Goal: Task Accomplishment & Management: Manage account settings

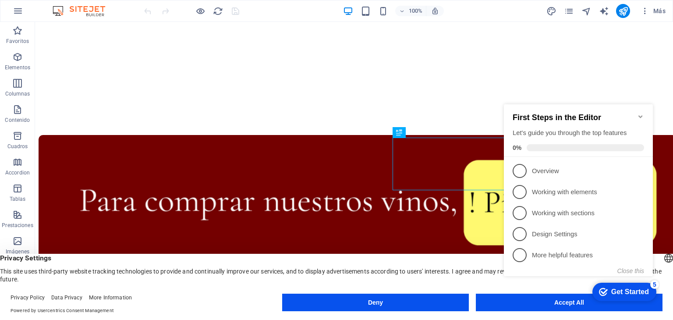
scroll to position [193, 0]
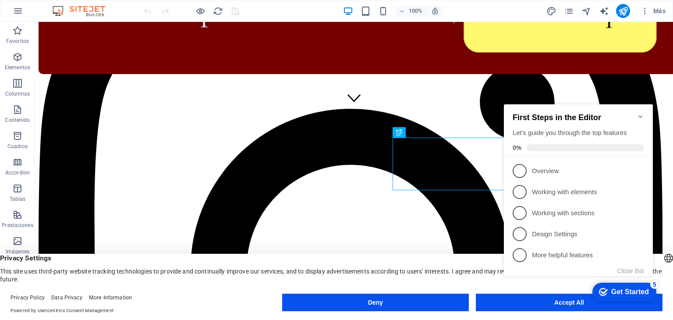
click at [500, 301] on iframe "Contextual help checklist present on screen" at bounding box center [579, 199] width 159 height 209
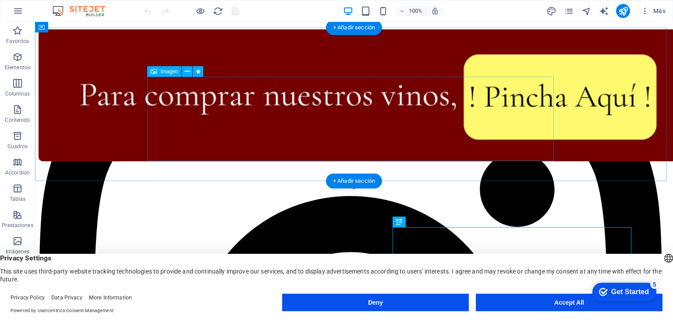
scroll to position [103, 0]
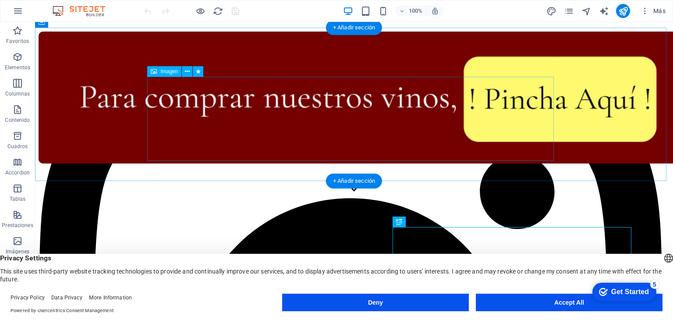
click at [316, 133] on figure at bounding box center [354, 99] width 631 height 134
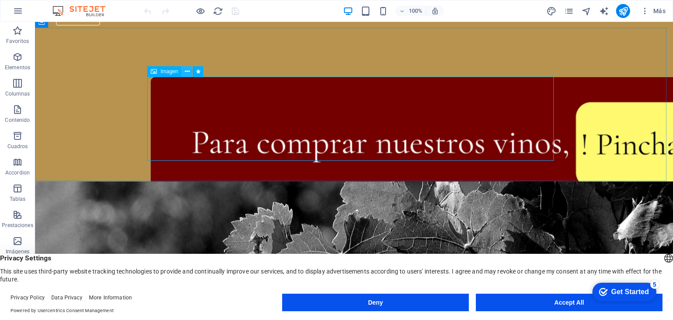
click at [187, 73] on icon at bounding box center [187, 71] width 5 height 9
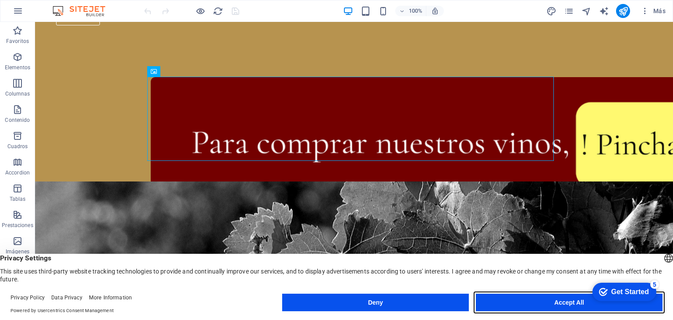
click at [533, 304] on button "Accept All" at bounding box center [569, 302] width 187 height 18
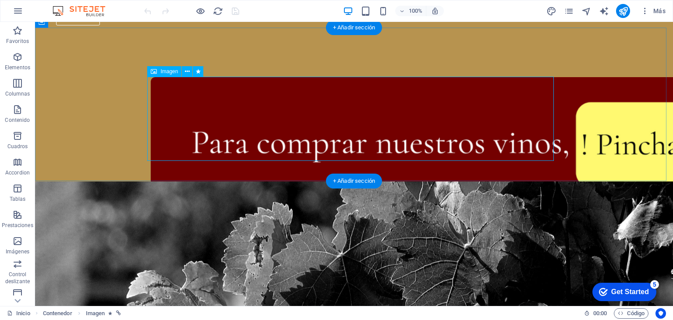
click at [204, 90] on figure at bounding box center [354, 143] width 406 height 132
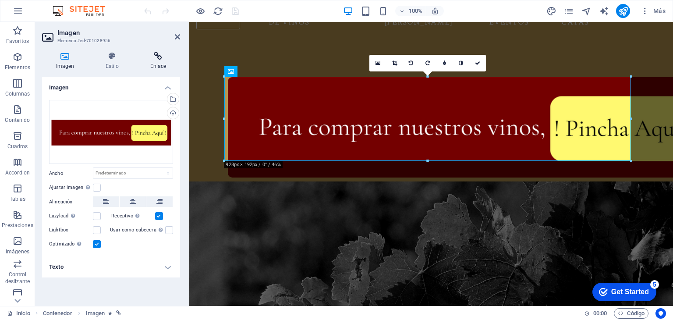
click at [157, 60] on icon at bounding box center [158, 56] width 44 height 9
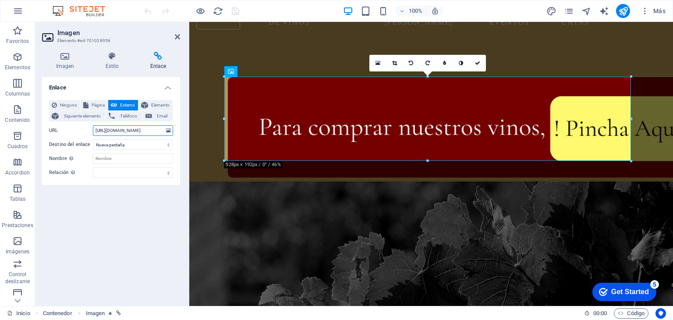
click at [136, 134] on input "[URL][DOMAIN_NAME]" at bounding box center [133, 130] width 80 height 11
click at [114, 130] on input "[URL][DOMAIN_NAME]" at bounding box center [133, 130] width 80 height 11
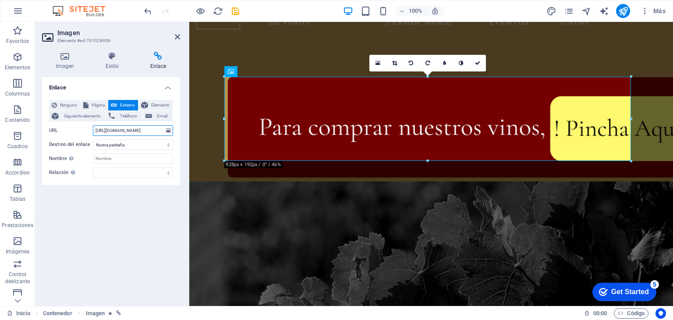
type input "[URL][DOMAIN_NAME]"
click at [165, 89] on h4 "Enlace" at bounding box center [111, 85] width 138 height 16
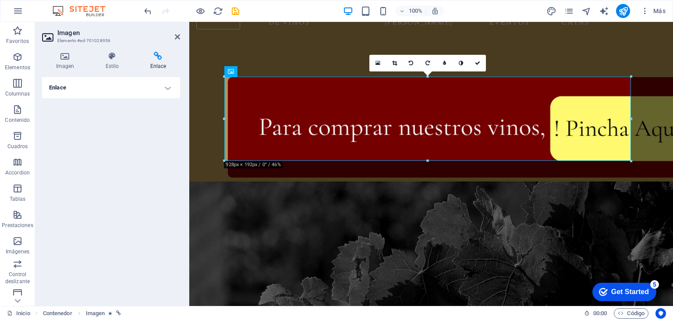
click at [165, 92] on h4 "Enlace" at bounding box center [111, 87] width 138 height 21
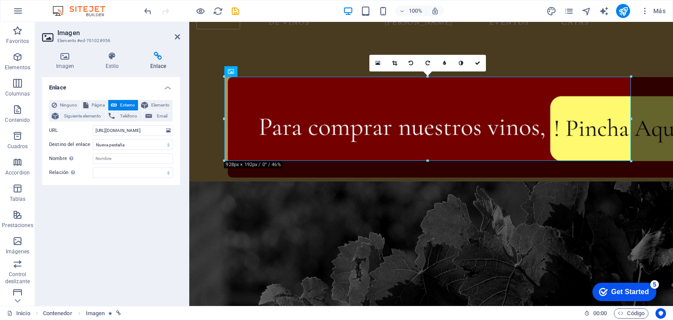
click at [119, 185] on div "Enlace Ninguno Página Externo Elemento Siguiente elemento Teléfono Email Página…" at bounding box center [111, 188] width 138 height 222
click at [237, 11] on icon "save" at bounding box center [235, 11] width 10 height 10
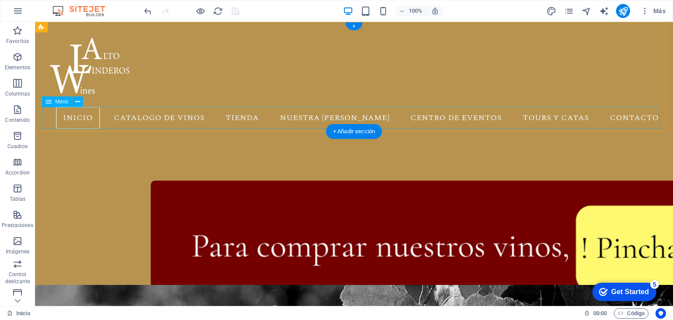
click at [462, 122] on nav "Inicio Catalogo de vinos Tienda Nuestra [PERSON_NAME] Centro de eventos Tours y…" at bounding box center [354, 118] width 624 height 22
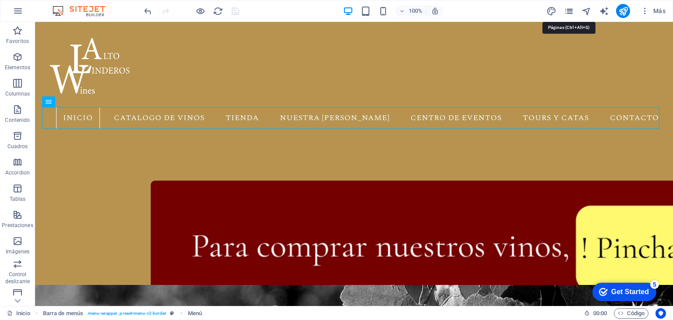
click at [571, 12] on icon "pages" at bounding box center [569, 11] width 10 height 10
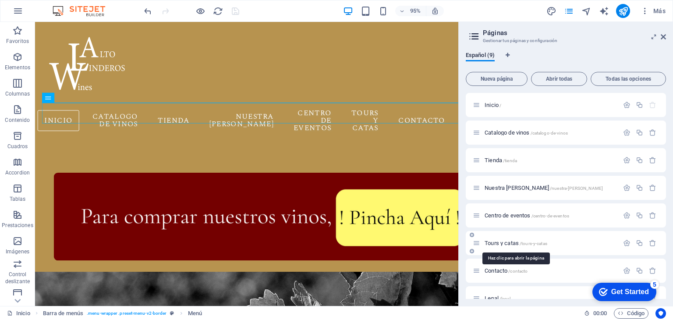
click at [509, 244] on span "Tours y catas /tours-y-catas" at bounding box center [515, 243] width 63 height 7
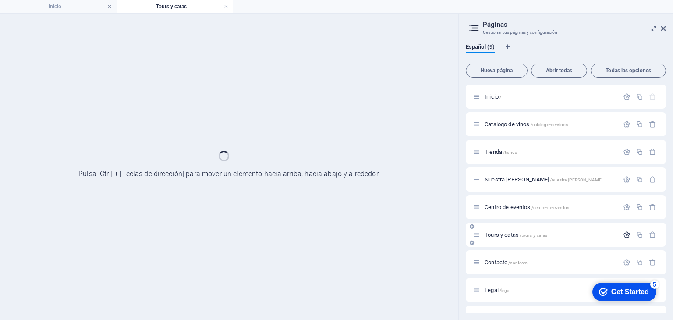
click at [626, 233] on div "Inicio / Catalogo de vinos /catalogo-de-vinos Tienda /tienda Nuestra [PERSON_NA…" at bounding box center [566, 207] width 200 height 245
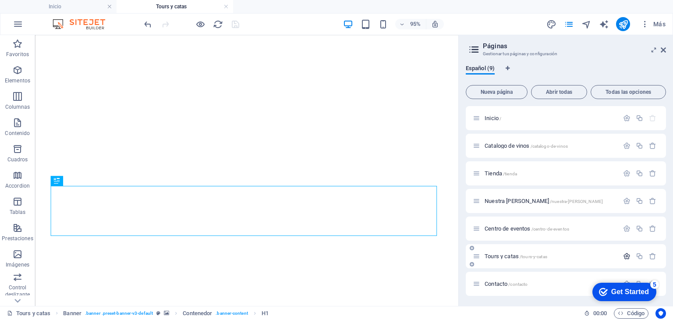
click at [623, 255] on icon "button" at bounding box center [626, 255] width 7 height 7
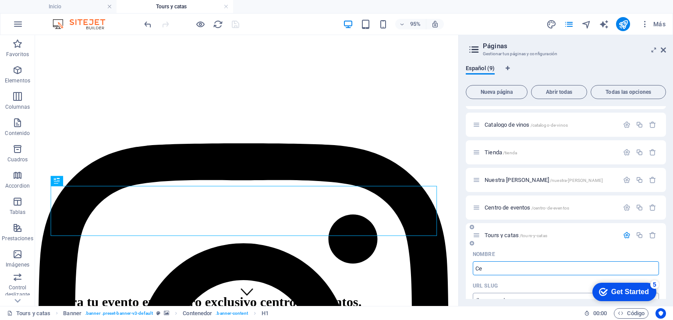
type input "Cen"
type input "/c"
type input "C"
type input "Centro de even"
type input "/centro-de-eve"
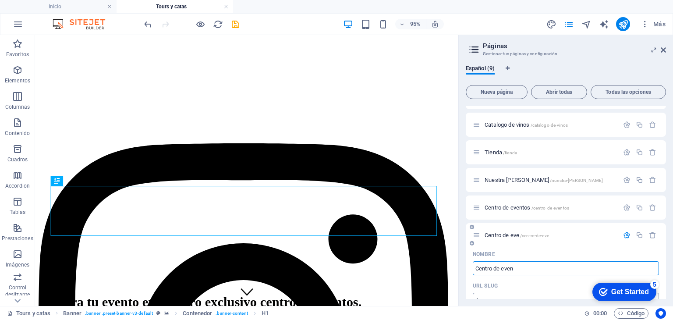
type input "Centro de eve"
type input "Centro de event"
type input "/centro-de-eventi"
type input "Centro de eventi"
type input "Centro de eventos"
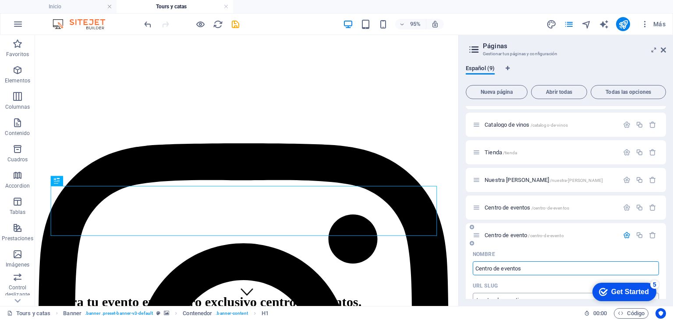
type input "/centro-de-evento"
type input "Centro de evento"
type input "Centro de eventos"
type input "/centro-de-eventos-9"
type input "Centro de eventos"
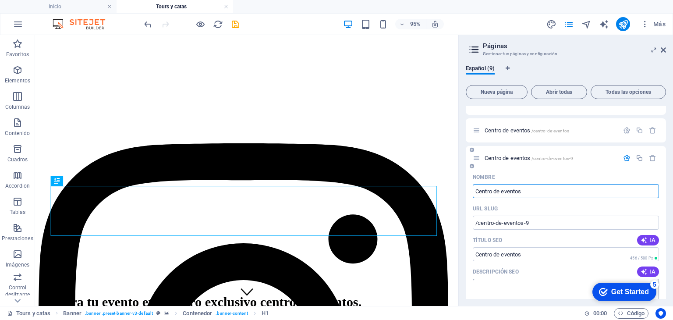
scroll to position [58, 0]
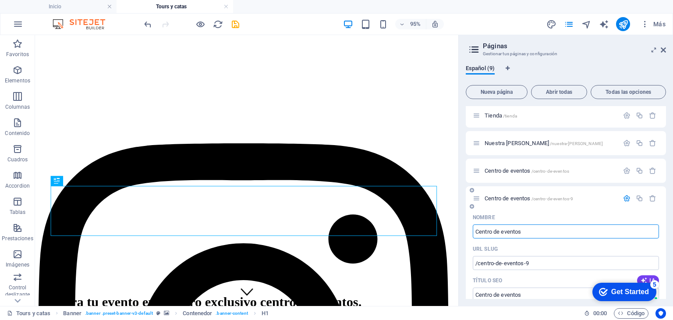
click at [479, 198] on icon at bounding box center [476, 197] width 7 height 7
type input "Centro de eventos"
click at [496, 172] on span "Centro de eventos /centro-de-eventos" at bounding box center [526, 170] width 85 height 7
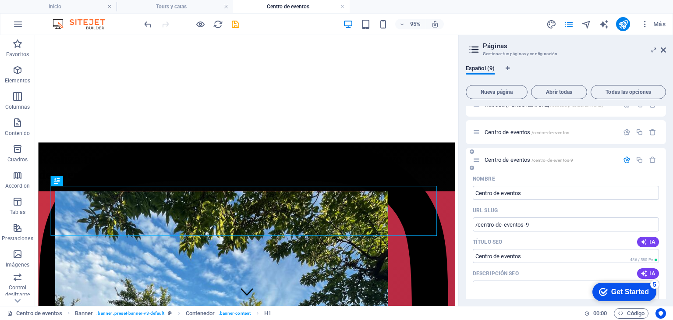
scroll to position [96, 0]
click at [484, 162] on span "Centro de eventos /centro-de-eventos-9" at bounding box center [528, 159] width 88 height 7
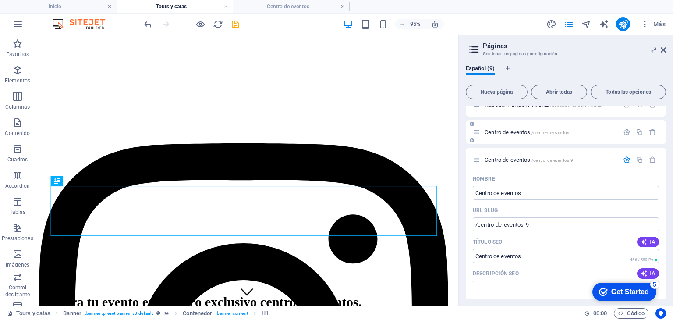
click at [499, 133] on span "Centro de eventos /centro-de-eventos" at bounding box center [526, 132] width 85 height 7
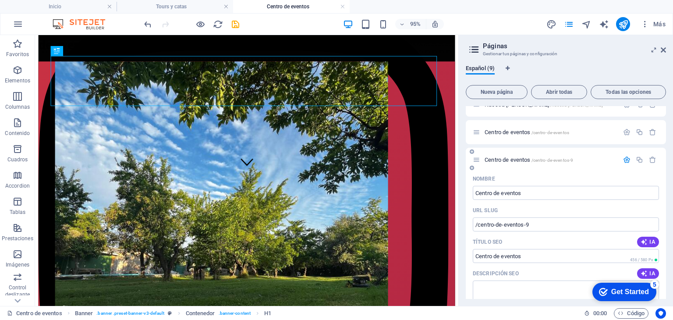
click at [505, 162] on span "Centro de eventos /centro-de-eventos-9" at bounding box center [528, 159] width 88 height 7
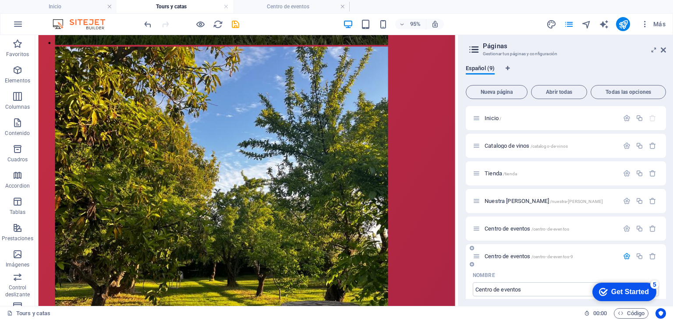
scroll to position [0, 0]
click at [501, 229] on span "Centro de eventos /centro-de-eventos" at bounding box center [526, 228] width 85 height 7
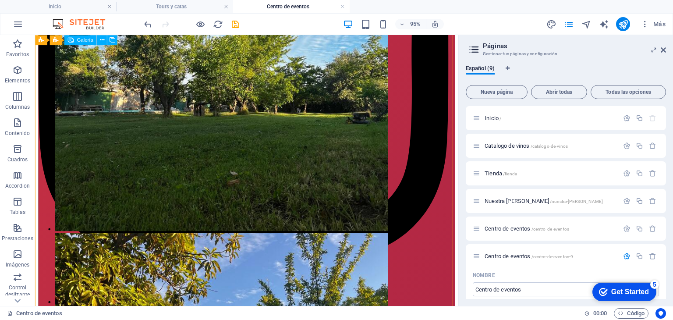
scroll to position [281, 0]
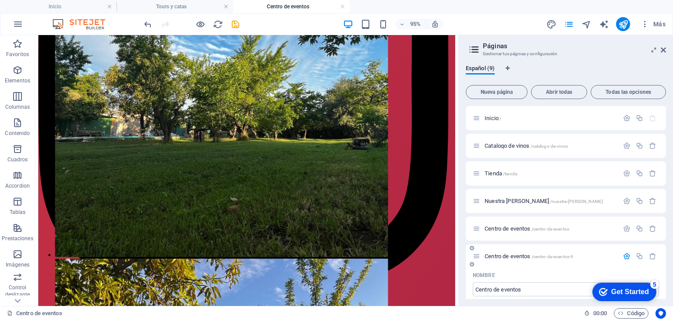
click at [526, 253] on span "Centro de eventos /centro-de-eventos-9" at bounding box center [528, 256] width 88 height 7
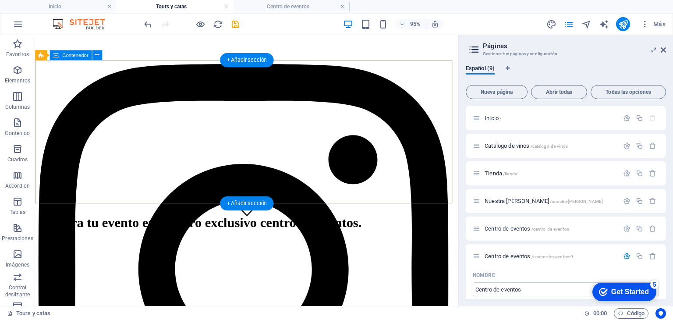
scroll to position [83, 0]
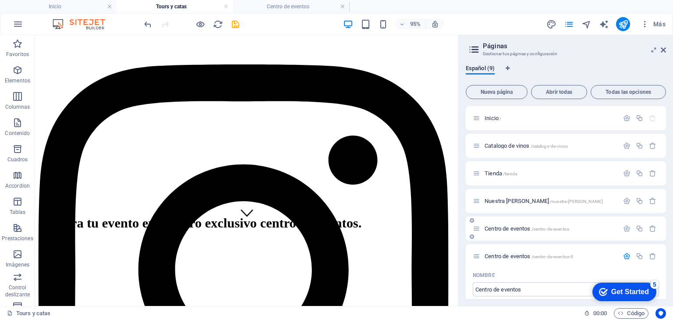
click at [503, 231] on div "Centro de eventos /centro-de-eventos" at bounding box center [546, 228] width 146 height 10
click at [515, 229] on span "Centro de eventos /centro-de-eventos" at bounding box center [526, 228] width 85 height 7
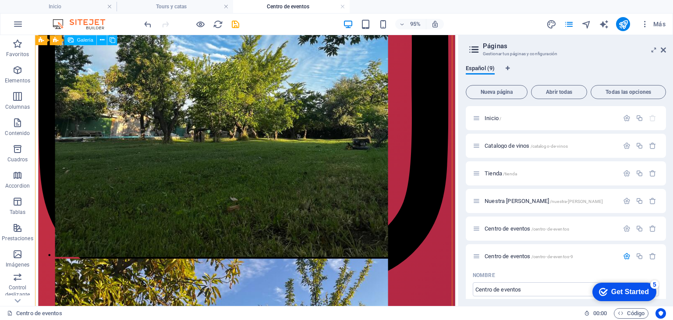
scroll to position [0, 0]
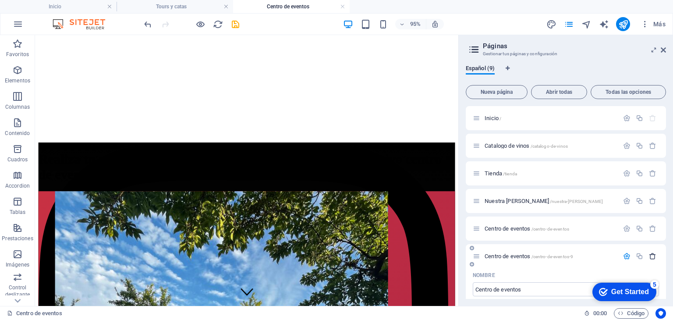
click at [651, 255] on icon "button" at bounding box center [652, 255] width 7 height 7
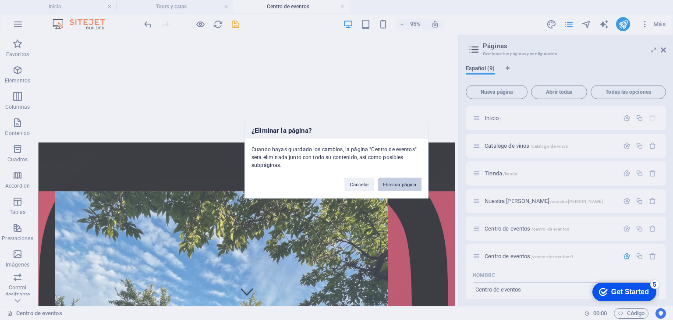
click at [398, 182] on button "Eliminar página" at bounding box center [399, 184] width 44 height 13
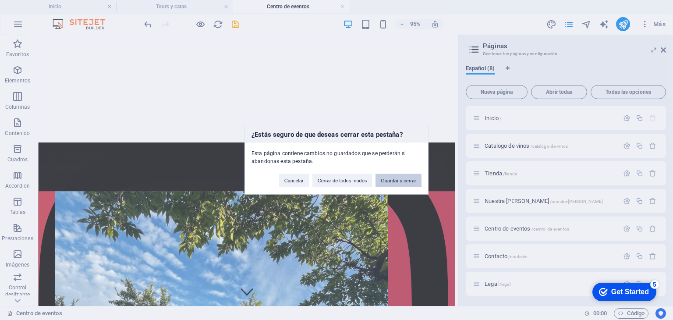
click at [388, 183] on button "Guardar y cerrar" at bounding box center [398, 180] width 46 height 13
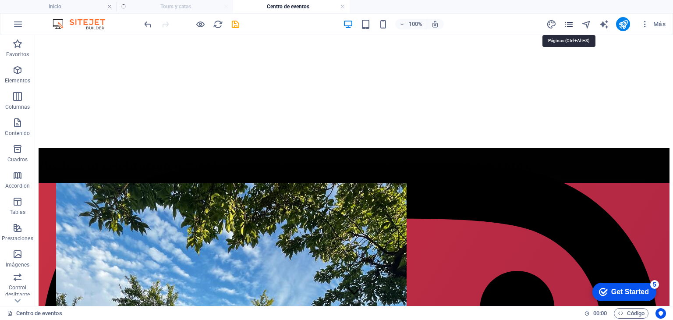
click at [568, 26] on icon "pages" at bounding box center [569, 24] width 10 height 10
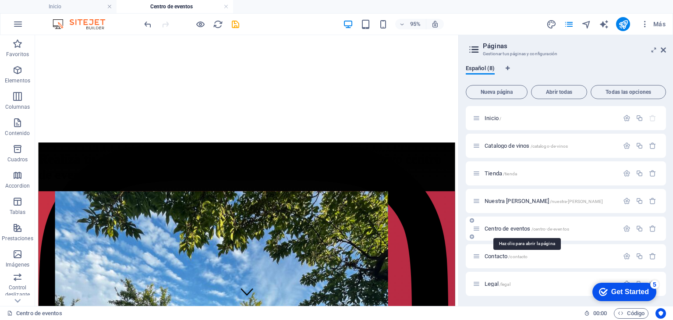
click at [496, 229] on span "Centro de eventos /centro-de-eventos" at bounding box center [526, 228] width 85 height 7
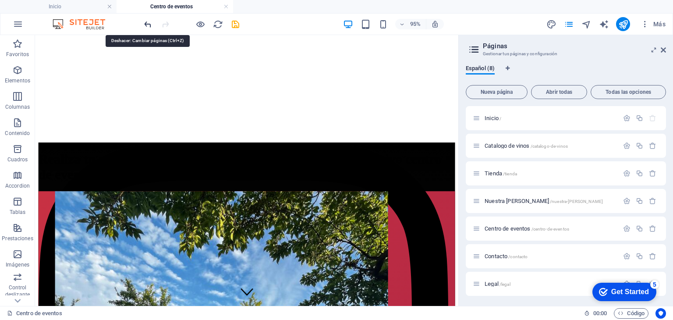
click at [150, 25] on icon "undo" at bounding box center [148, 24] width 10 height 10
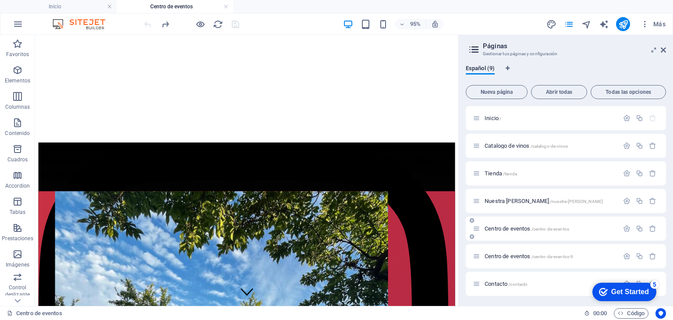
click at [524, 229] on span "Centro de eventos /centro-de-eventos" at bounding box center [526, 228] width 85 height 7
click at [521, 255] on span "Centro de eventos /centro-de-eventos-9" at bounding box center [528, 256] width 88 height 7
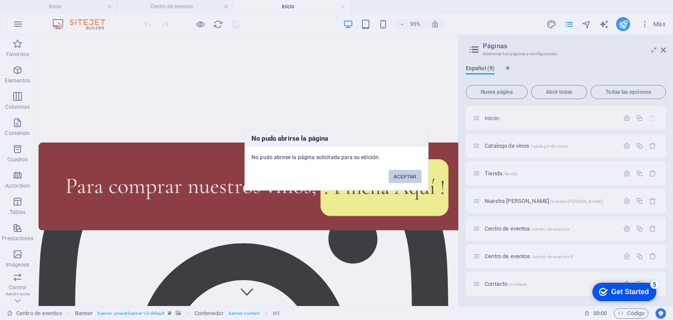
click at [399, 178] on button "ACEPTAR" at bounding box center [404, 176] width 33 height 13
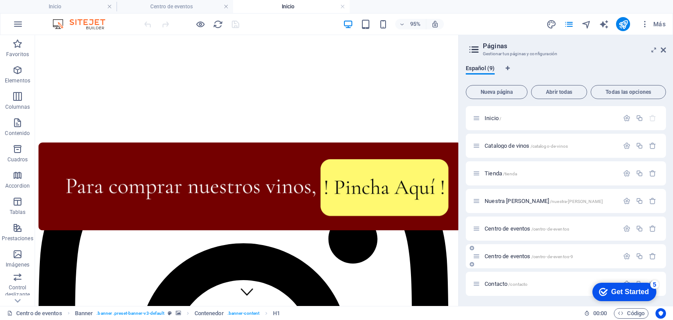
click at [505, 259] on div "Centro de eventos /centro-de-eventos-9" at bounding box center [546, 256] width 146 height 10
click at [511, 259] on div "Centro de eventos /centro-de-eventos-9" at bounding box center [546, 256] width 146 height 10
click at [491, 254] on span "Centro de eventos /centro-de-eventos-9" at bounding box center [528, 256] width 88 height 7
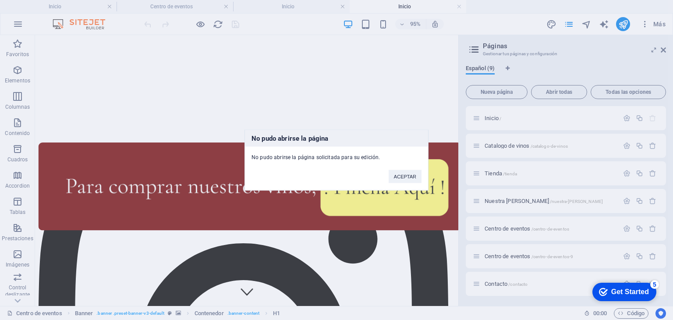
click at [422, 176] on div "ACEPTAR" at bounding box center [405, 172] width 46 height 22
click at [410, 176] on button "ACEPTAR" at bounding box center [404, 176] width 33 height 13
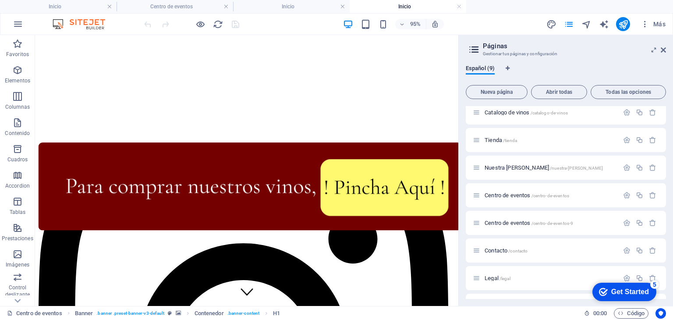
scroll to position [47, 0]
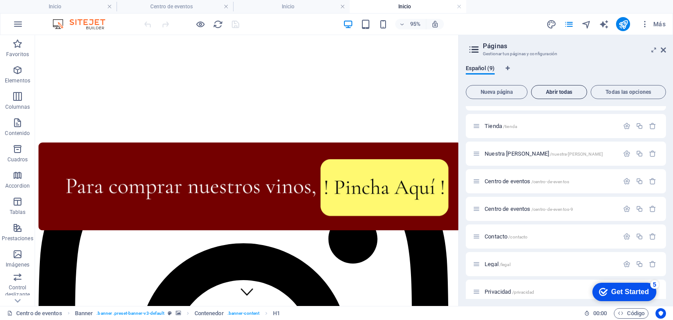
click at [559, 92] on span "Abrir todas" at bounding box center [559, 91] width 48 height 5
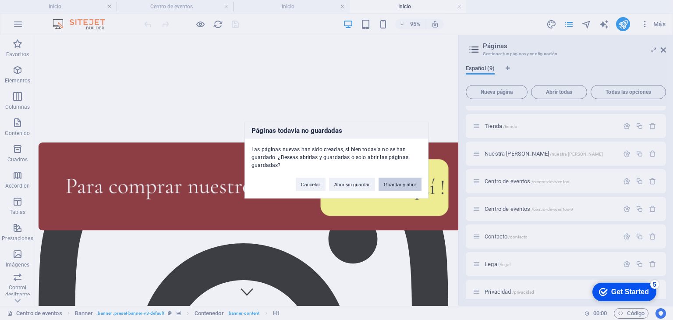
click at [395, 182] on button "Guardar y abrir" at bounding box center [399, 184] width 43 height 13
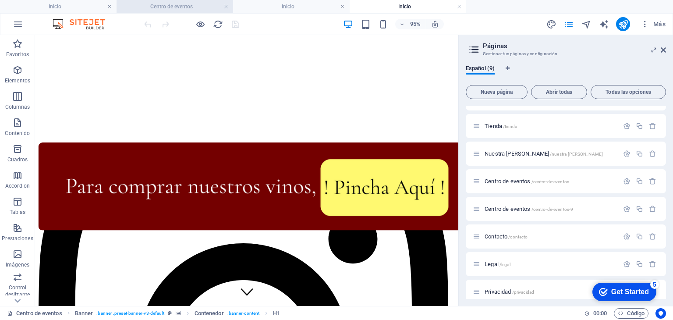
click at [189, 7] on h4 "Centro de eventos" at bounding box center [174, 7] width 116 height 10
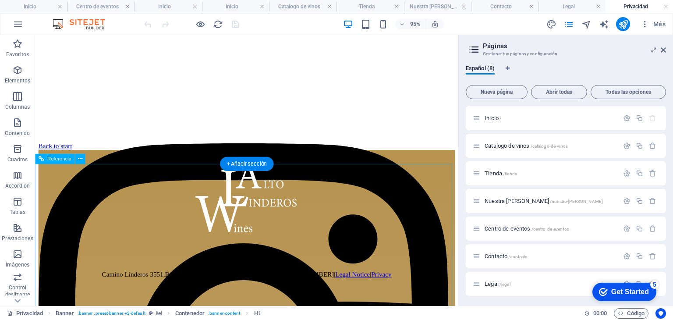
scroll to position [0, 0]
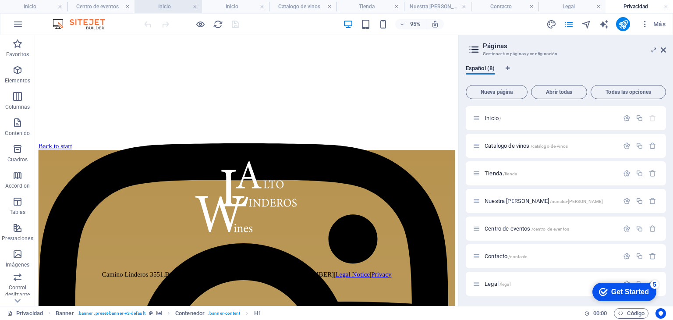
click at [194, 4] on link at bounding box center [194, 7] width 5 height 8
click at [218, 5] on link at bounding box center [217, 7] width 5 height 8
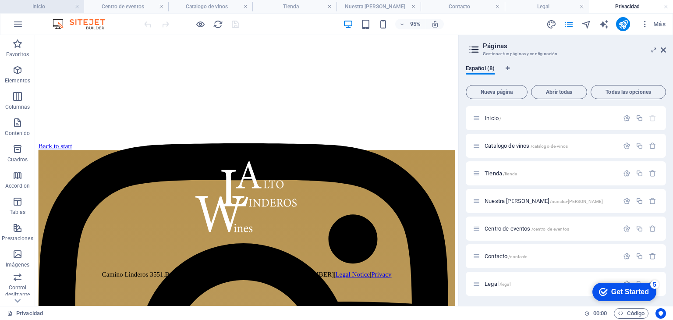
click at [53, 4] on h4 "Inicio" at bounding box center [42, 7] width 84 height 10
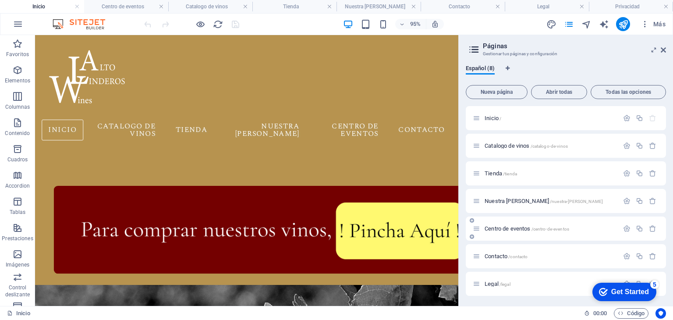
click at [497, 228] on span "Centro de eventos /centro-de-eventos" at bounding box center [526, 228] width 85 height 7
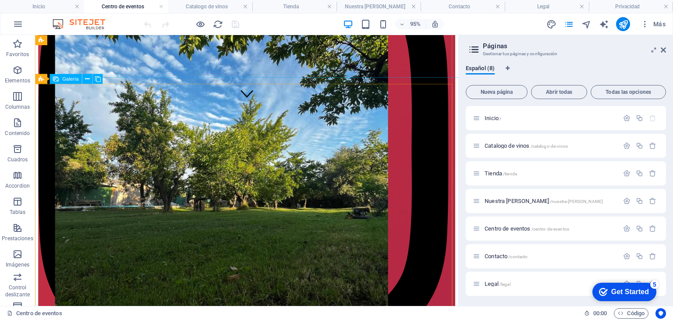
scroll to position [208, 0]
click at [85, 76] on icon at bounding box center [87, 78] width 4 height 9
